Goal: Task Accomplishment & Management: Complete application form

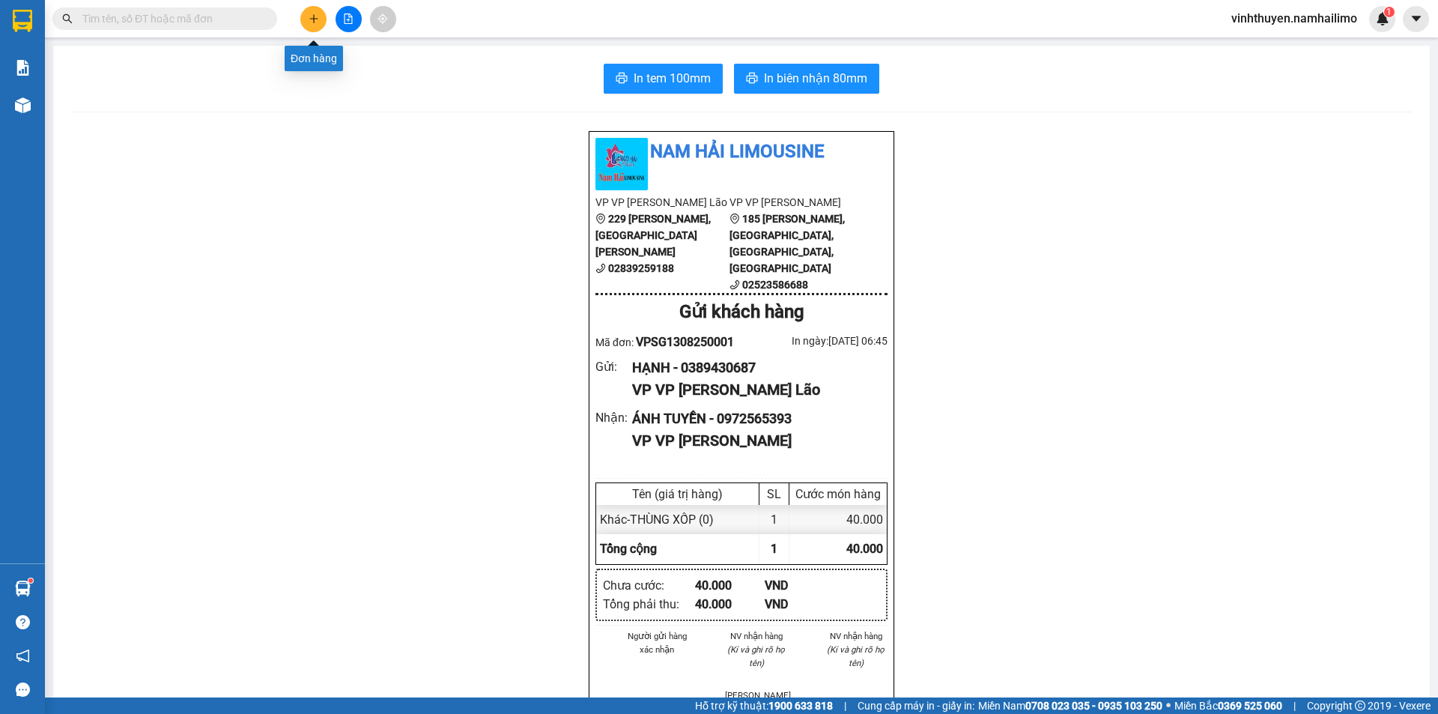
click at [312, 10] on button at bounding box center [313, 19] width 26 height 26
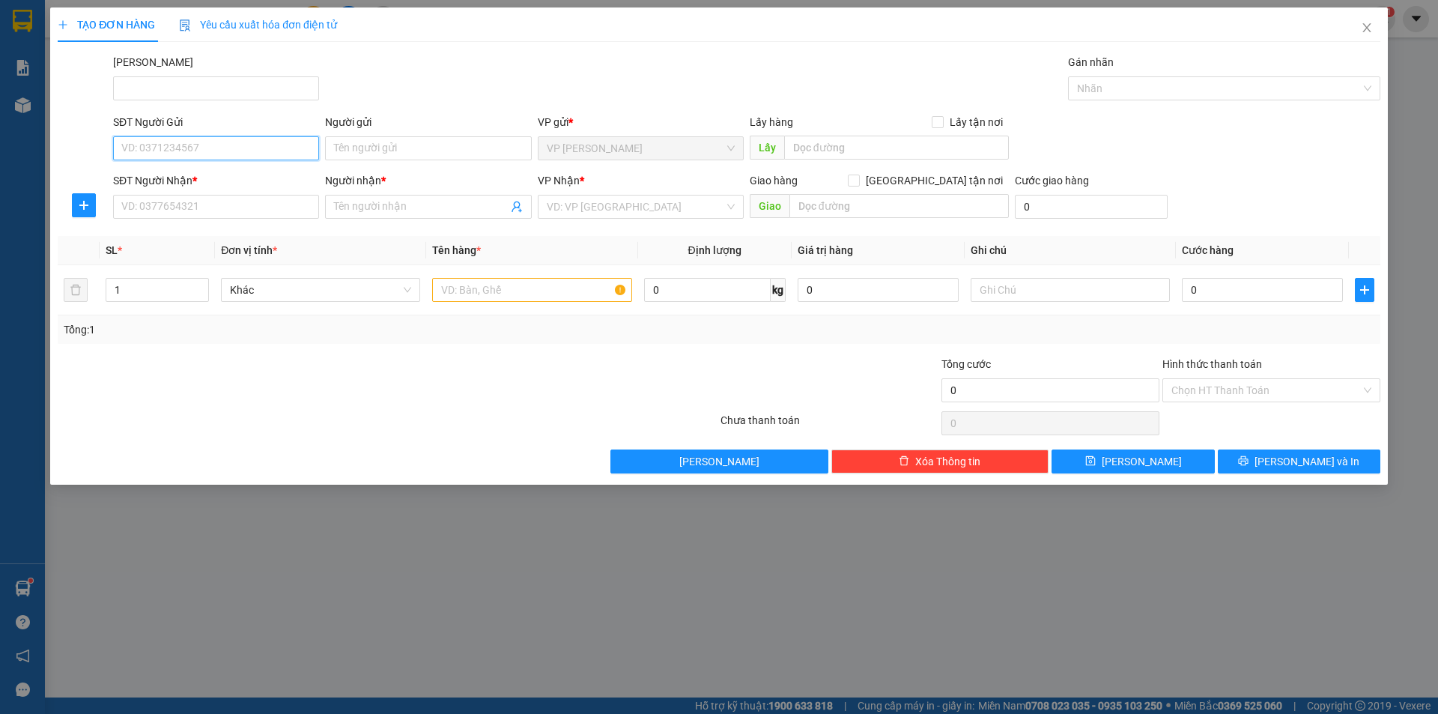
click at [254, 147] on input "SĐT Người Gửi" at bounding box center [216, 148] width 206 height 24
click at [346, 145] on input "Người gửi" at bounding box center [428, 148] width 206 height 24
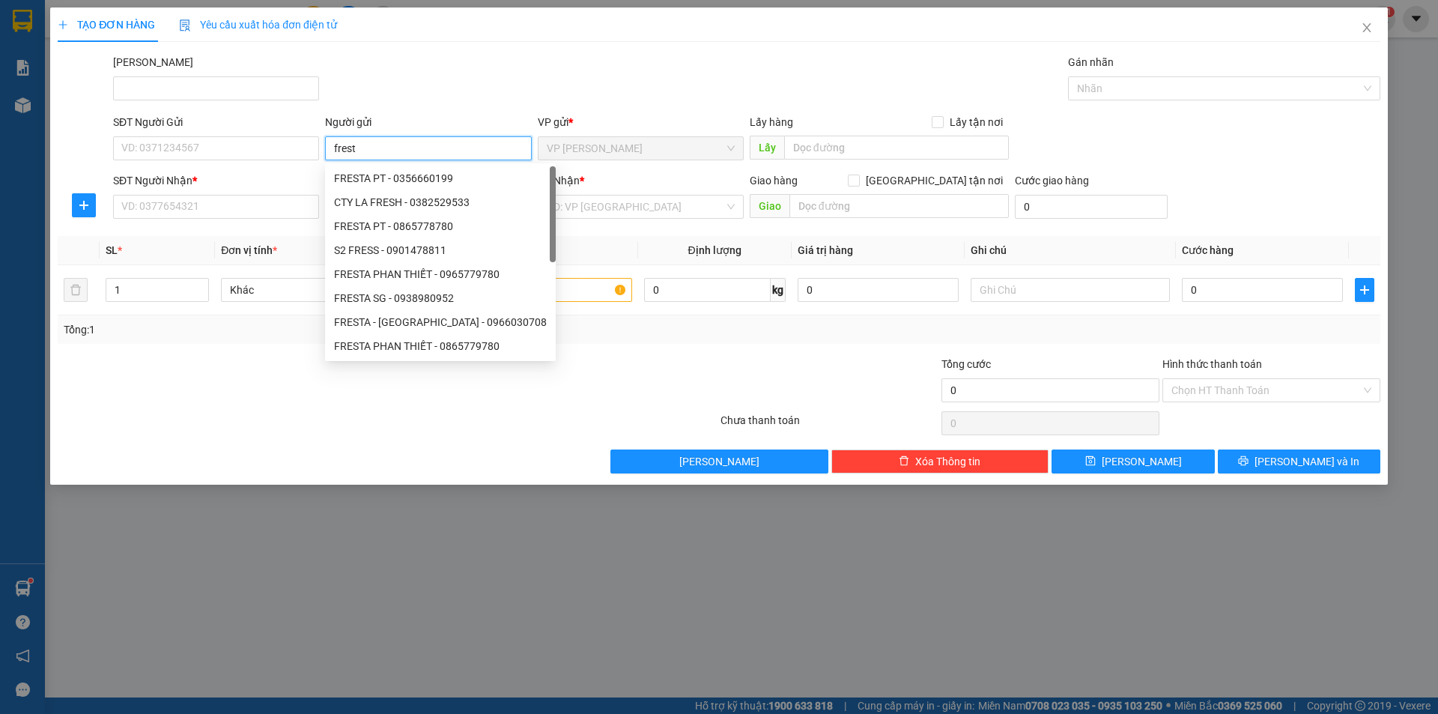
type input "fresta"
click at [491, 273] on div "FRESTA - [GEOGRAPHIC_DATA] - 0966030708" at bounding box center [440, 274] width 213 height 16
type input "0966030708"
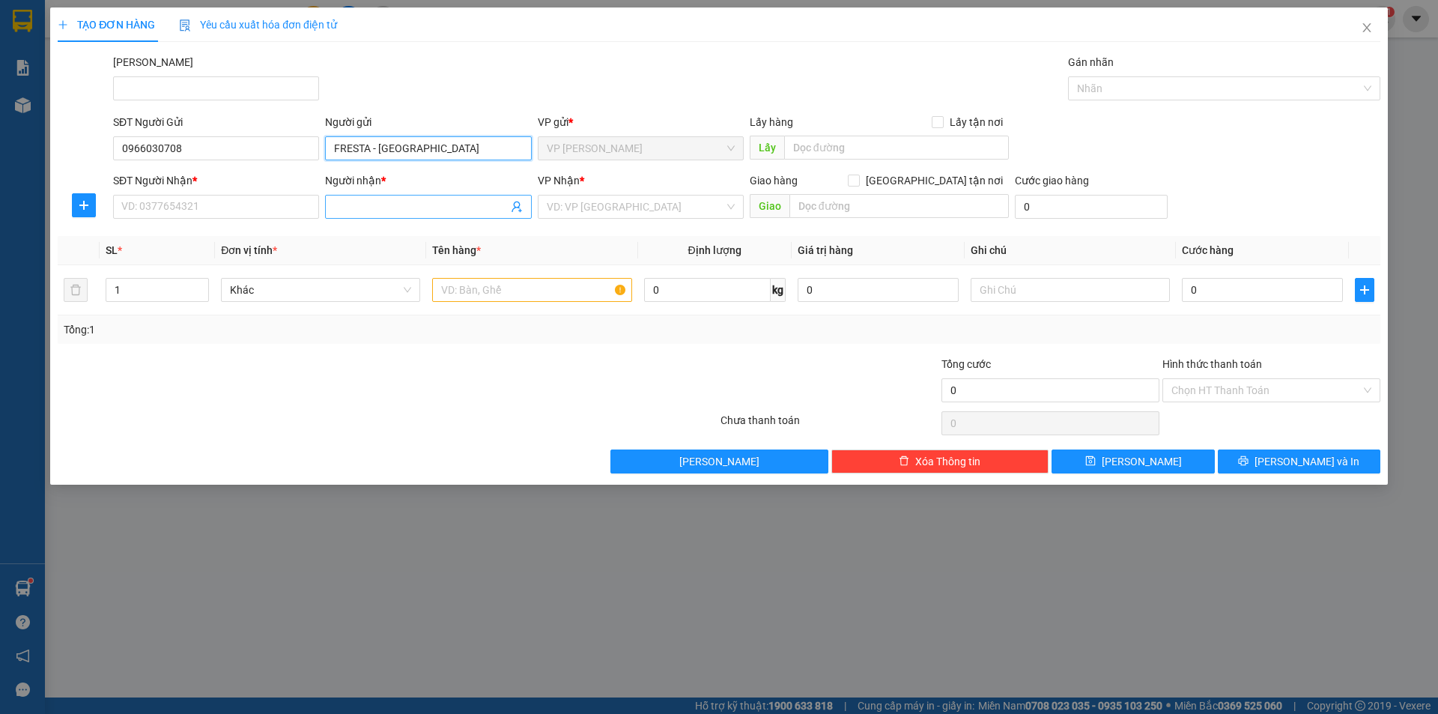
type input "FRESTA - [GEOGRAPHIC_DATA]"
click at [362, 204] on input "Người nhận *" at bounding box center [420, 207] width 173 height 16
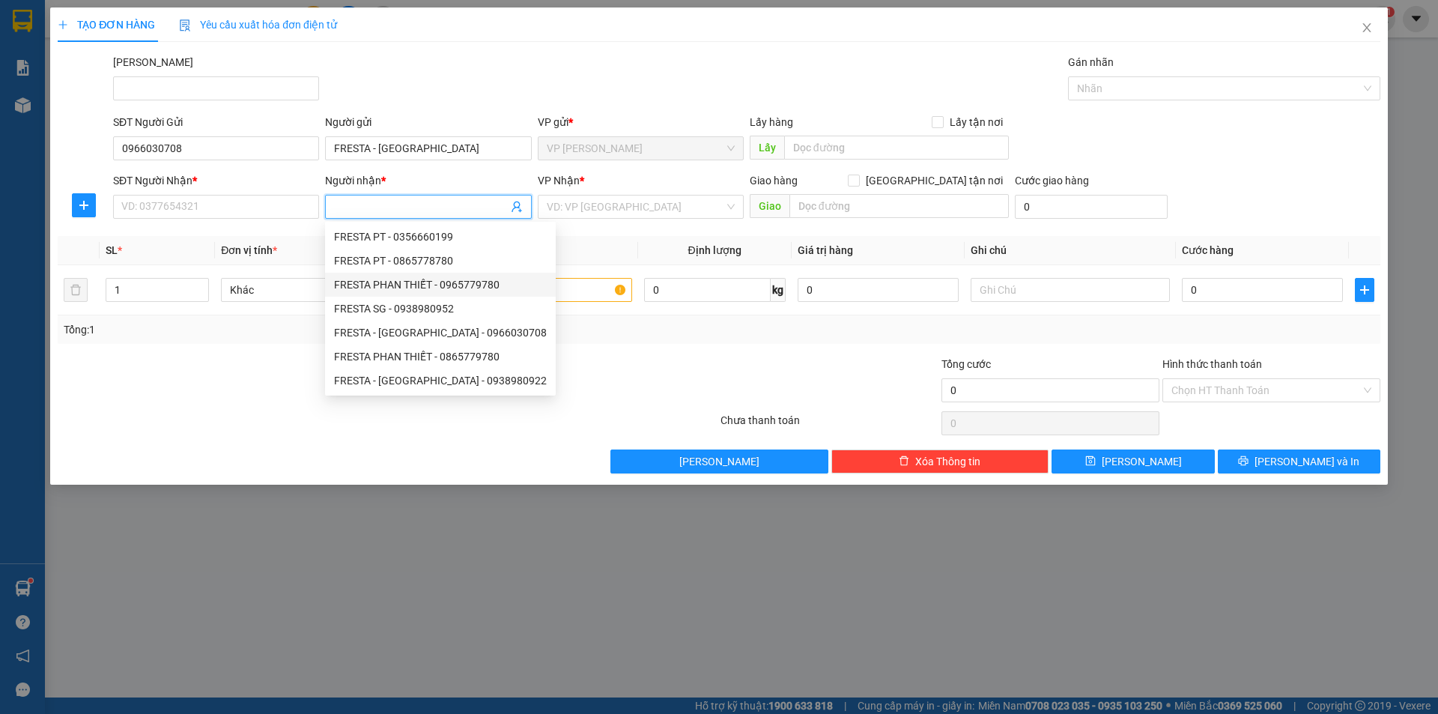
click at [417, 276] on div "FRESTA PHAN THIẾT - 0965779780" at bounding box center [440, 284] width 213 height 16
type input "0965779780"
type input "FRESTA PHAN THIẾT"
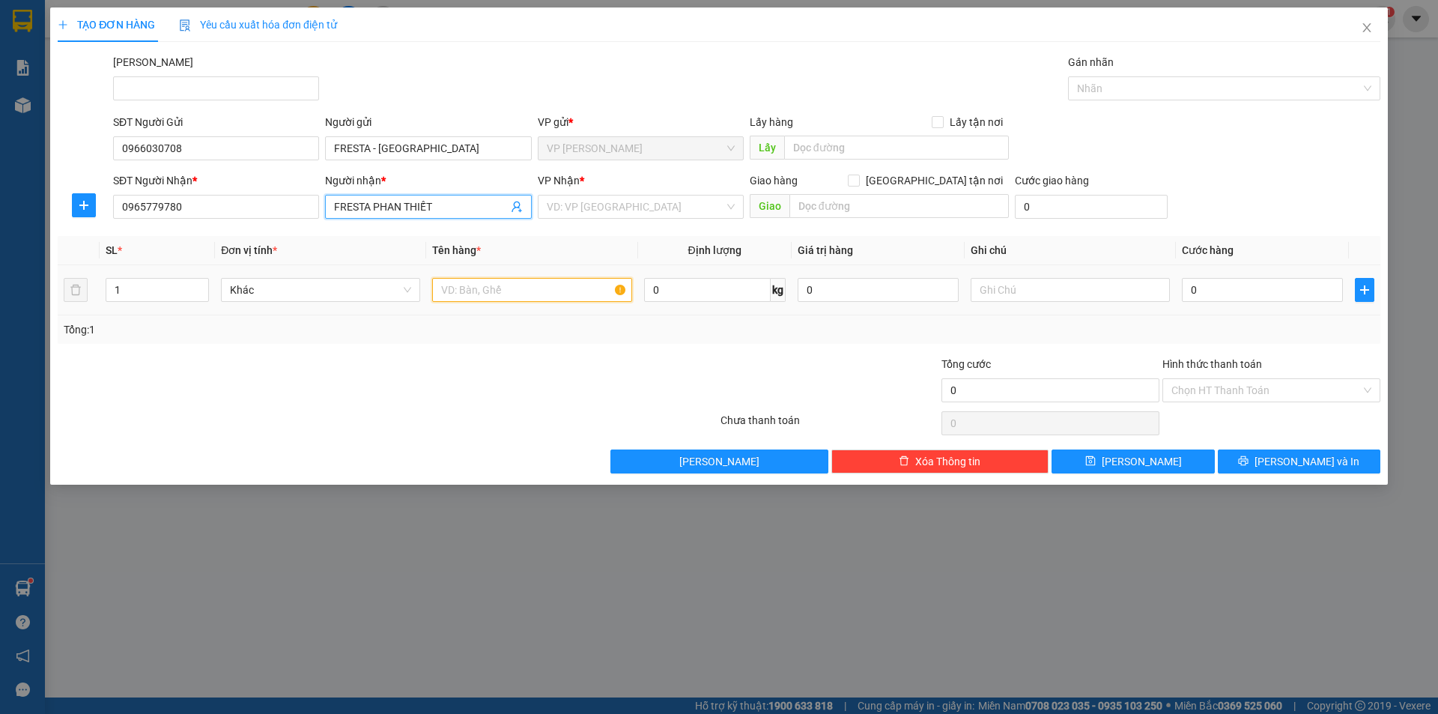
click at [493, 298] on input "text" at bounding box center [531, 290] width 199 height 24
type input "kiện"
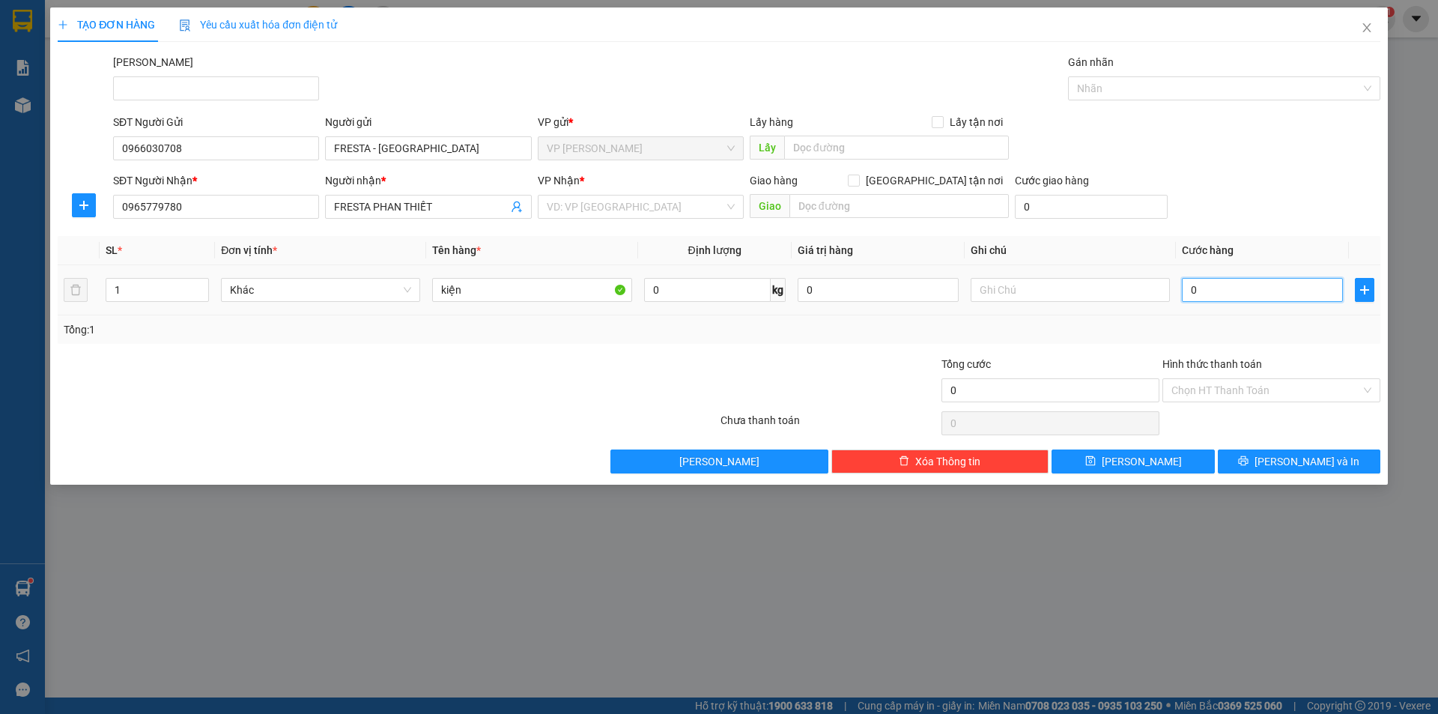
click at [1255, 289] on input "0" at bounding box center [1262, 290] width 161 height 24
type input "3"
type input "30"
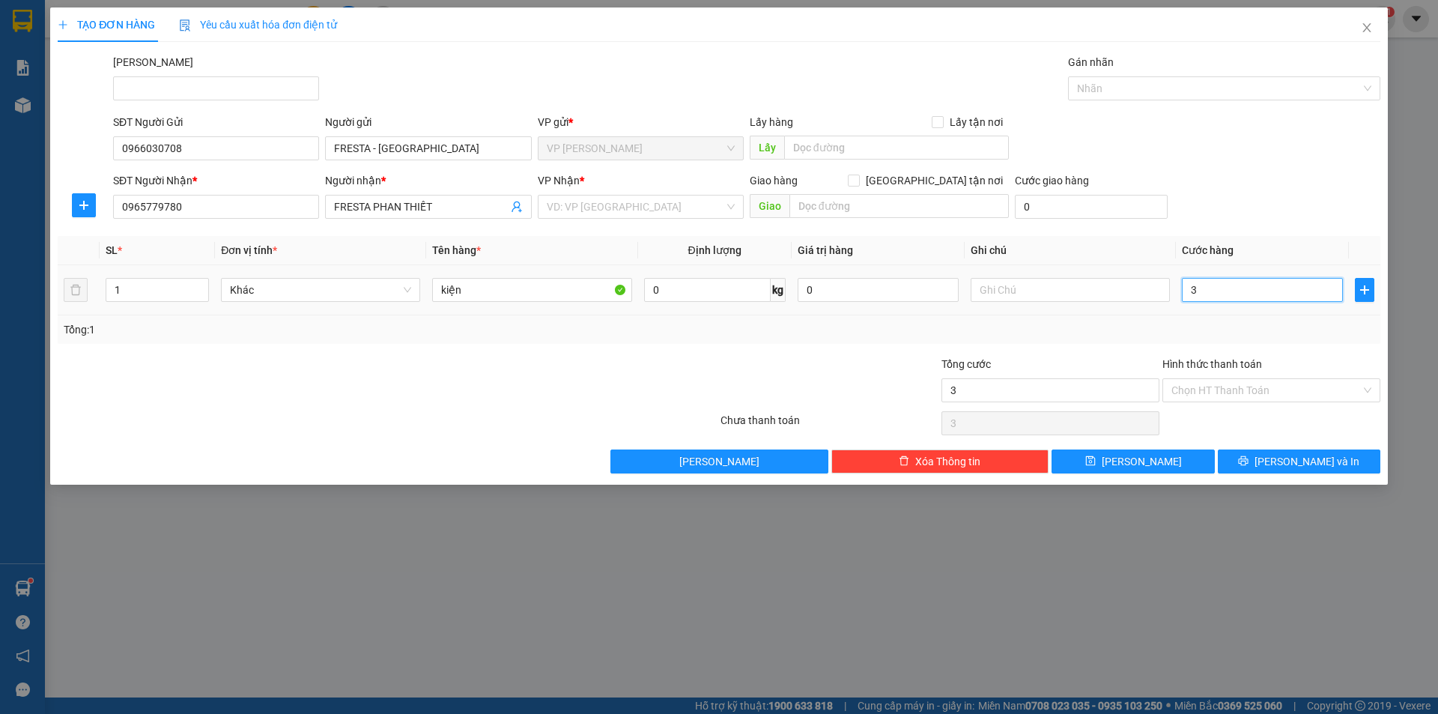
type input "30"
type input "300"
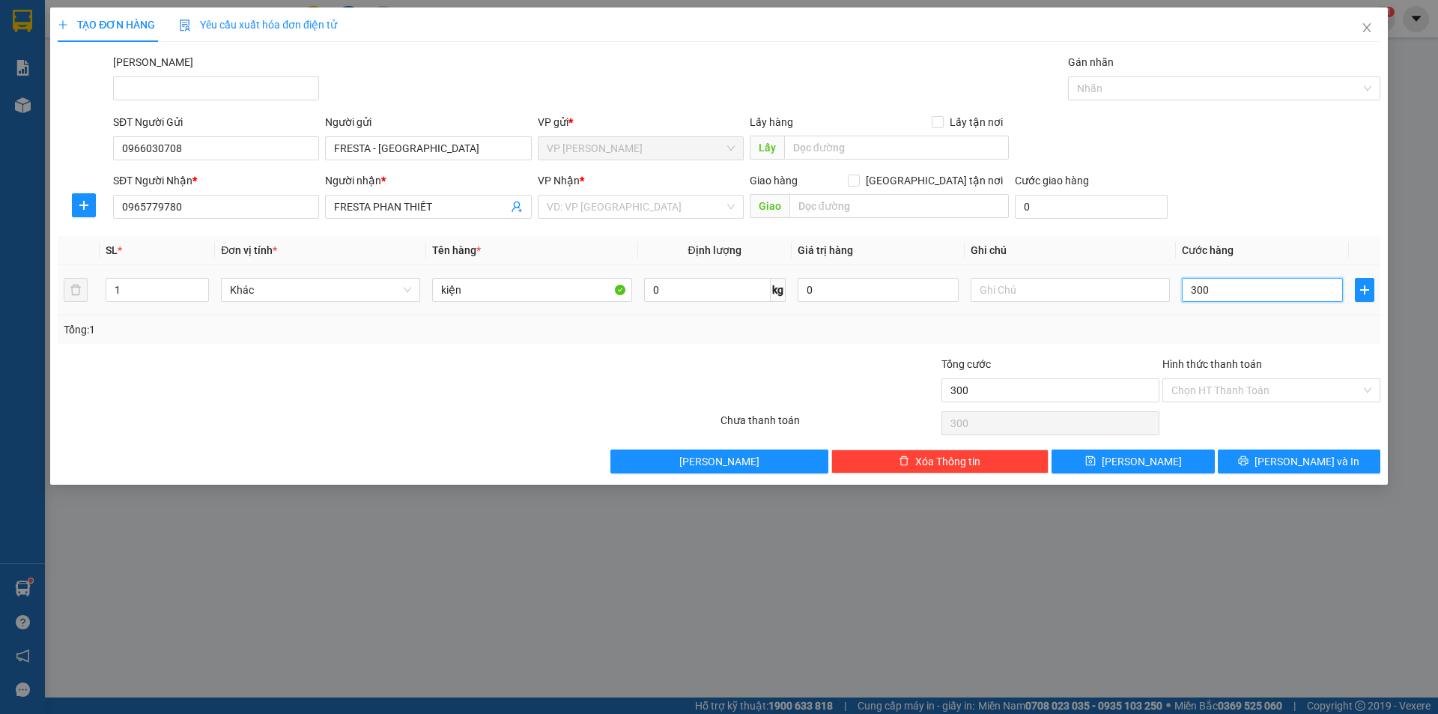
type input "3.000"
type input "30.000"
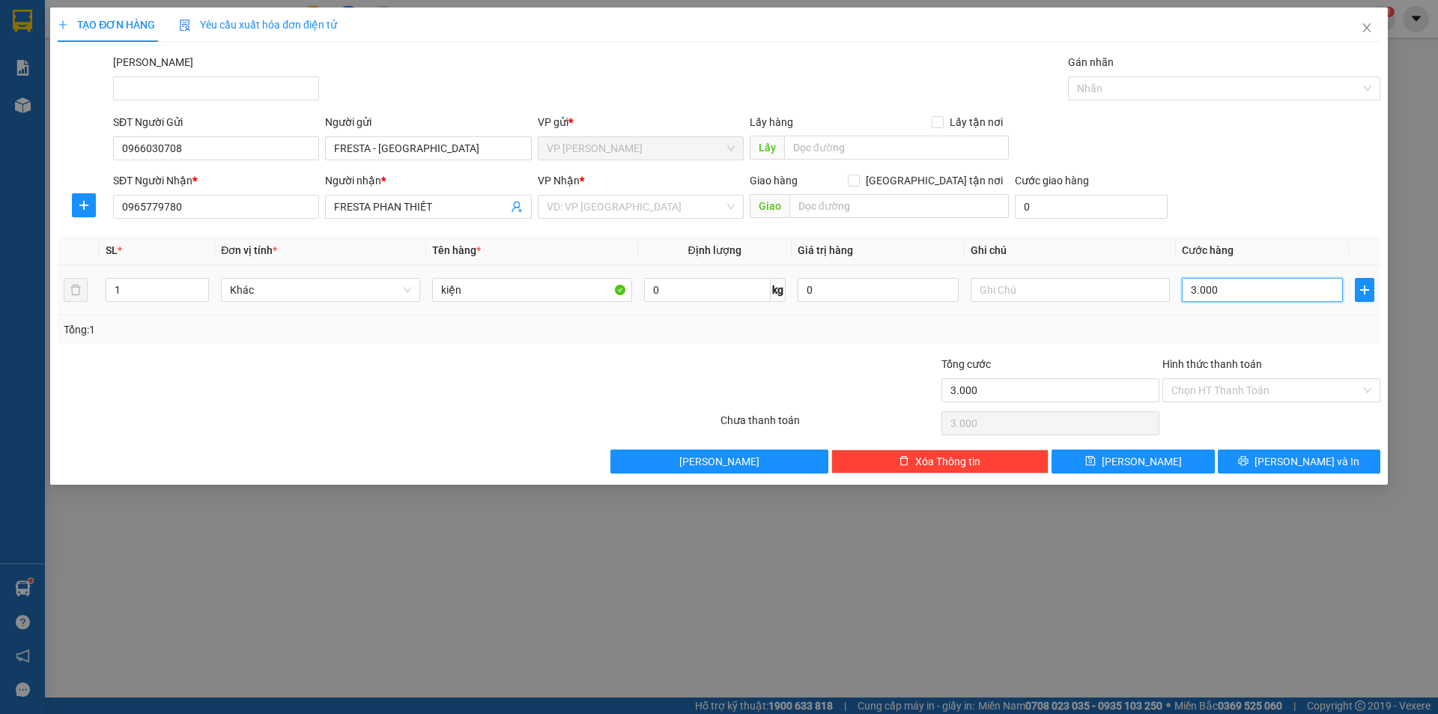
type input "30.000"
click at [561, 199] on input "search" at bounding box center [636, 207] width 178 height 22
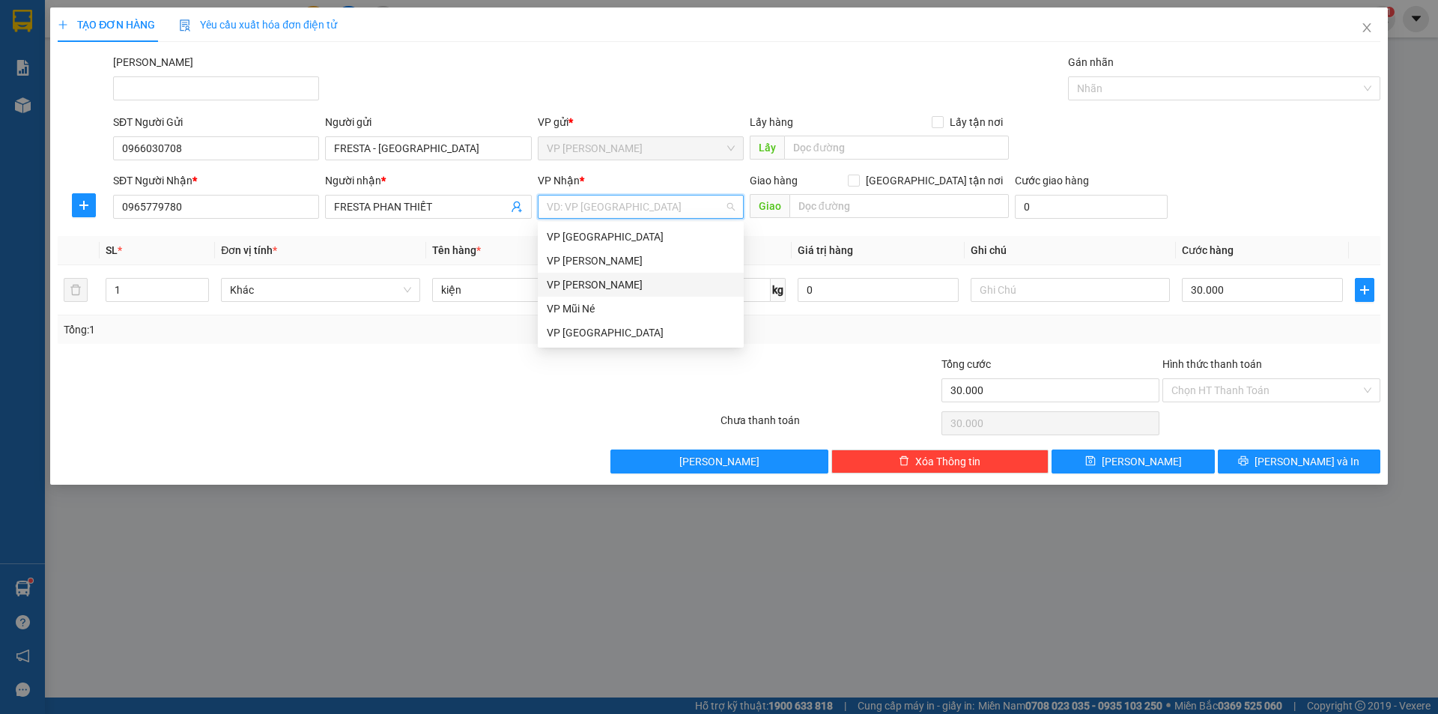
click at [612, 285] on div "VP [PERSON_NAME]" at bounding box center [641, 284] width 188 height 16
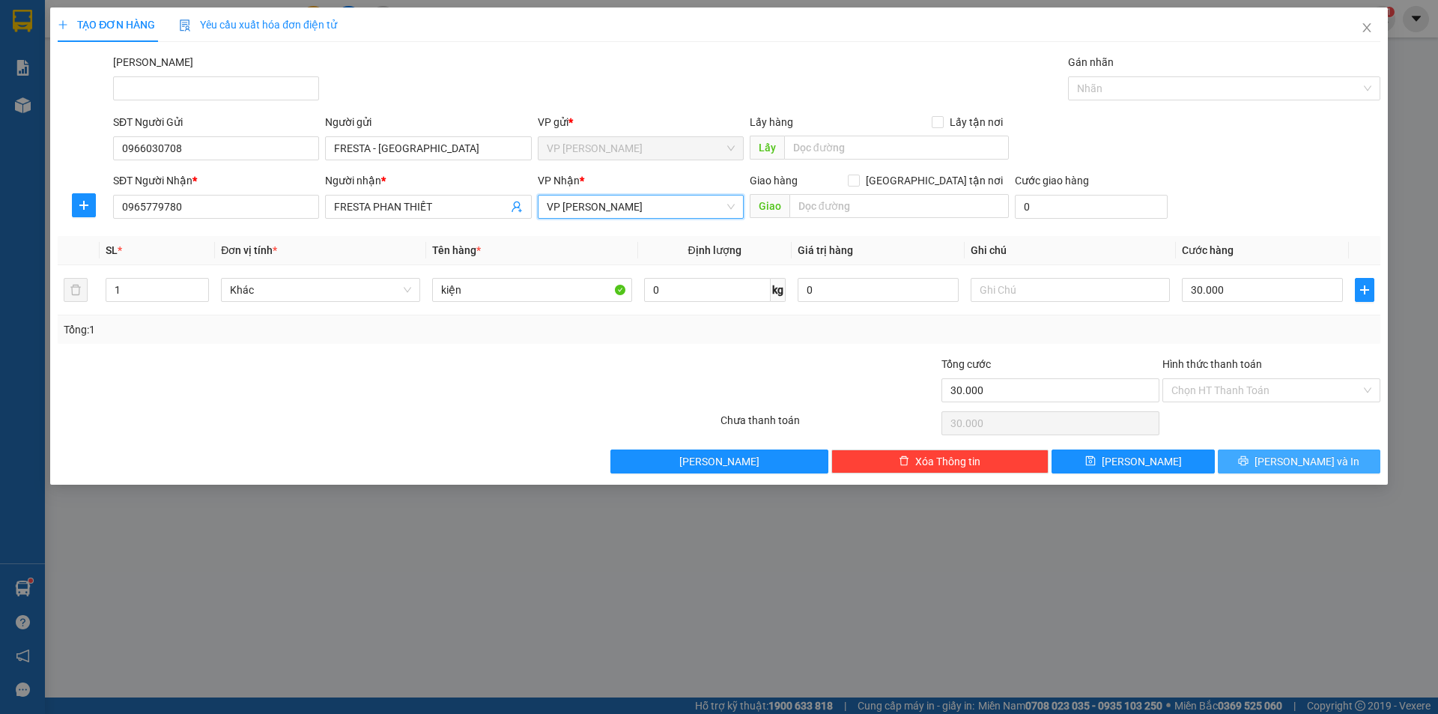
click at [1339, 465] on button "[PERSON_NAME] và In" at bounding box center [1299, 461] width 163 height 24
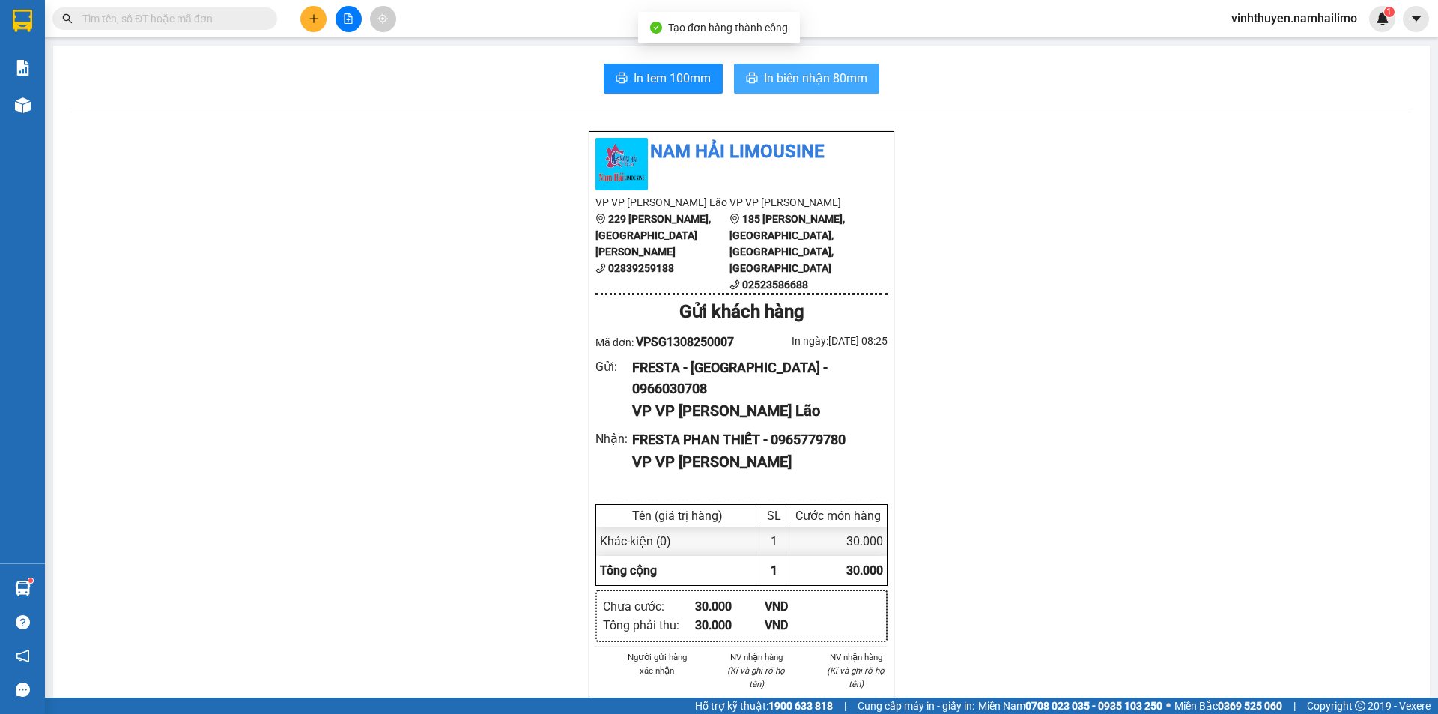
click at [832, 68] on button "In biên nhận 80mm" at bounding box center [806, 79] width 145 height 30
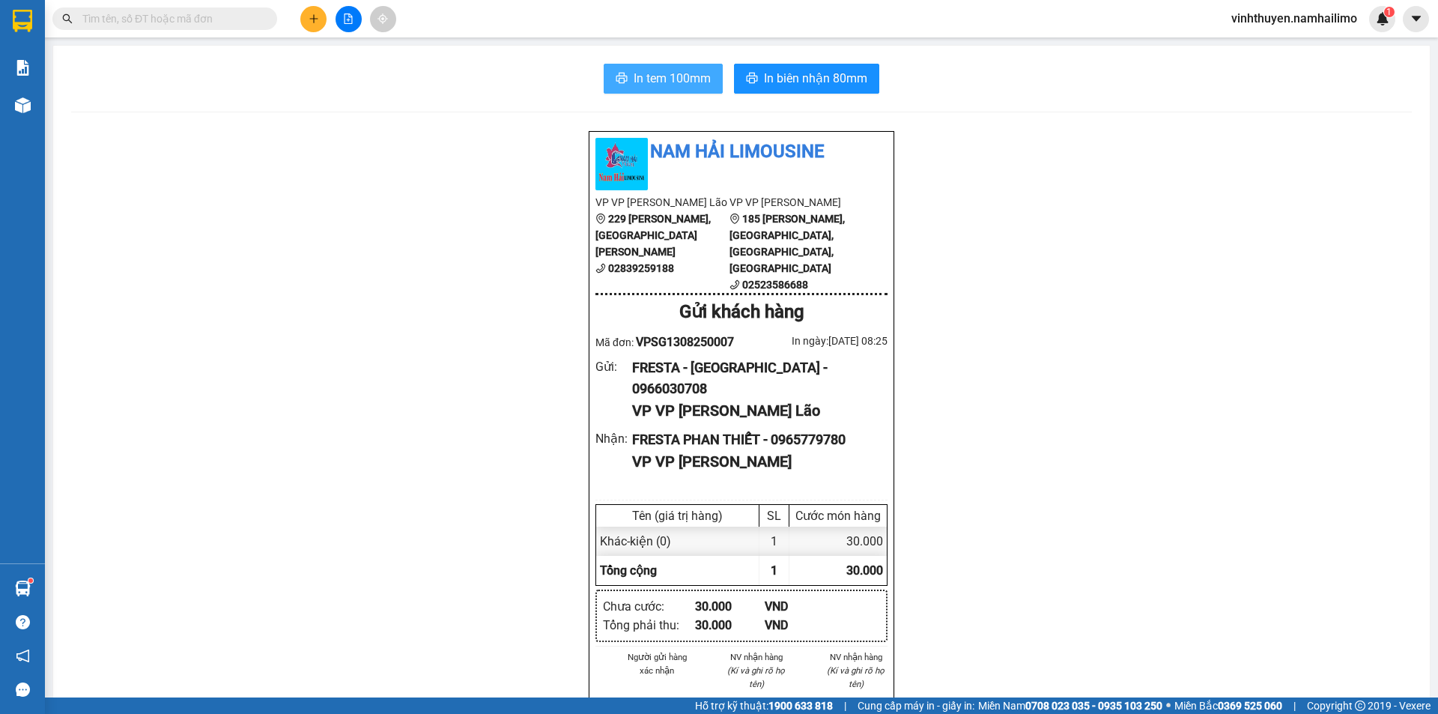
click at [620, 72] on button "In tem 100mm" at bounding box center [663, 79] width 119 height 30
